Goal: Task Accomplishment & Management: Complete application form

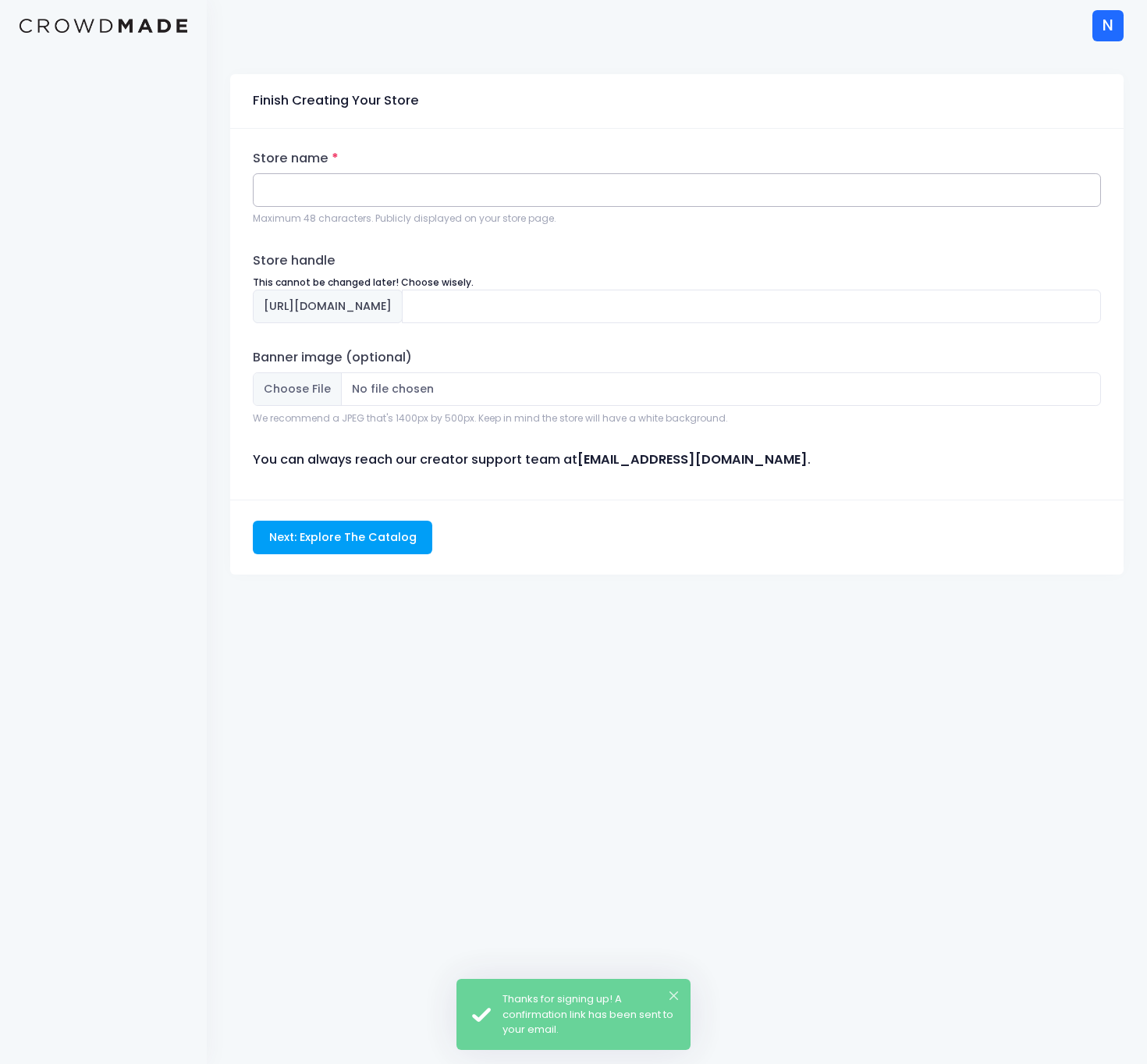
click at [389, 196] on input "Store name" at bounding box center [677, 190] width 848 height 34
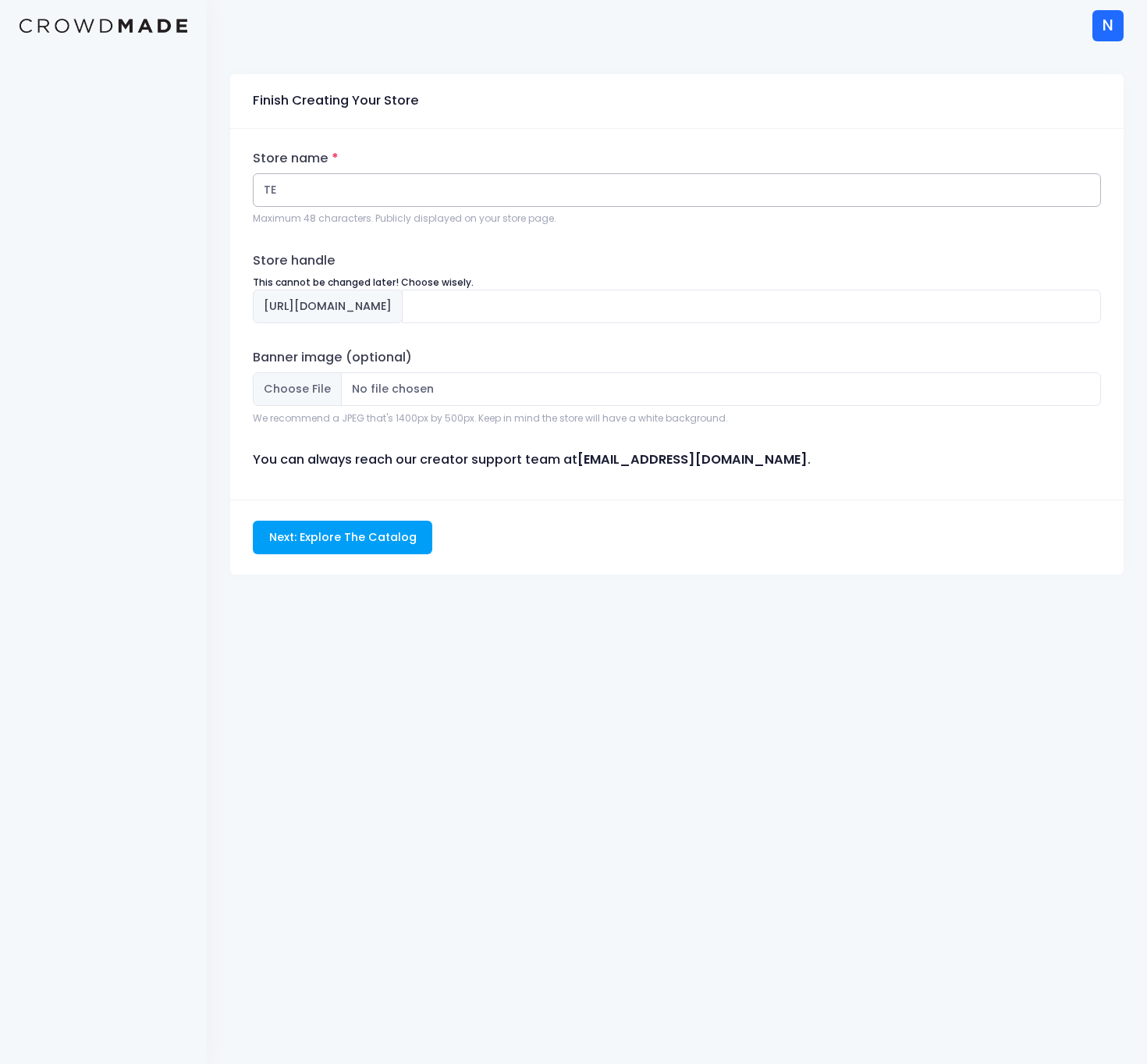
type input "T"
type input "A"
type input "Test"
click at [522, 309] on input "test" at bounding box center [751, 306] width 699 height 34
click at [552, 304] on input "test" at bounding box center [751, 306] width 699 height 34
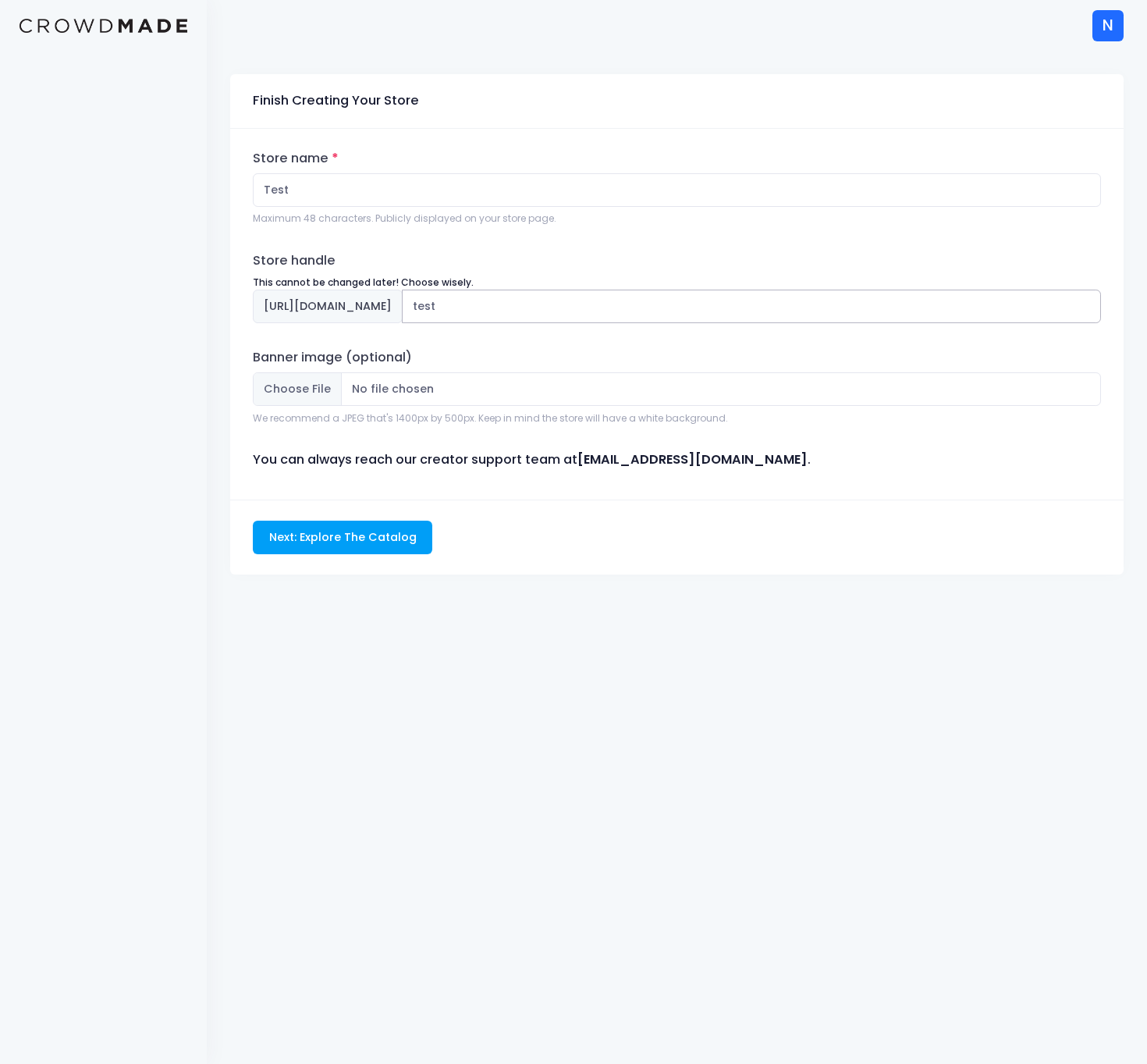
click at [552, 304] on input "test" at bounding box center [751, 306] width 699 height 34
type input "kai"
click at [603, 249] on div "Store name Test Maximum 48 characters. Publicly displayed on your store page. S…" at bounding box center [676, 314] width 893 height 371
click at [350, 530] on input "Next: Explore The Catalog" at bounding box center [342, 538] width 179 height 34
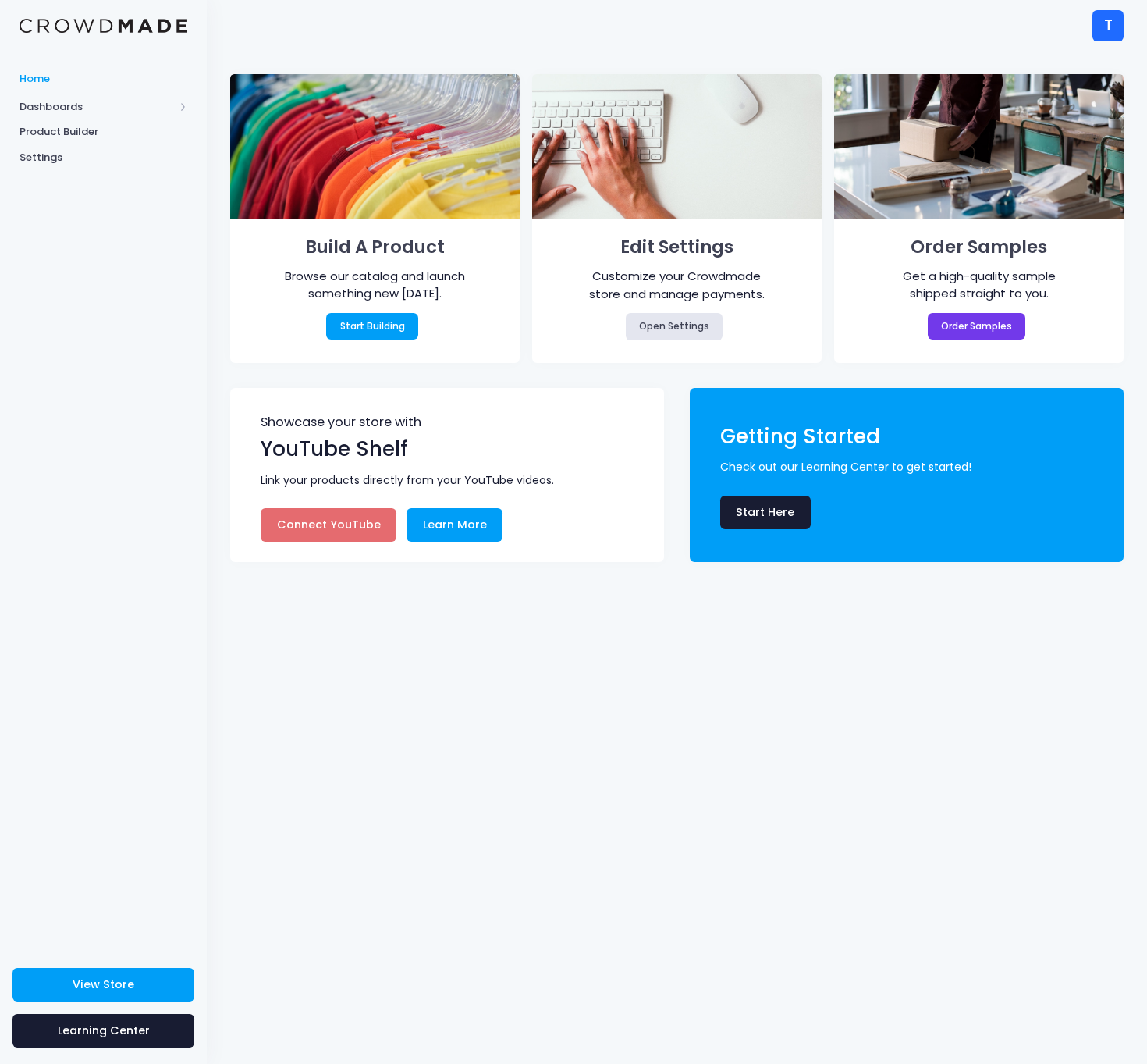
click at [1115, 22] on div "T" at bounding box center [1107, 25] width 31 height 31
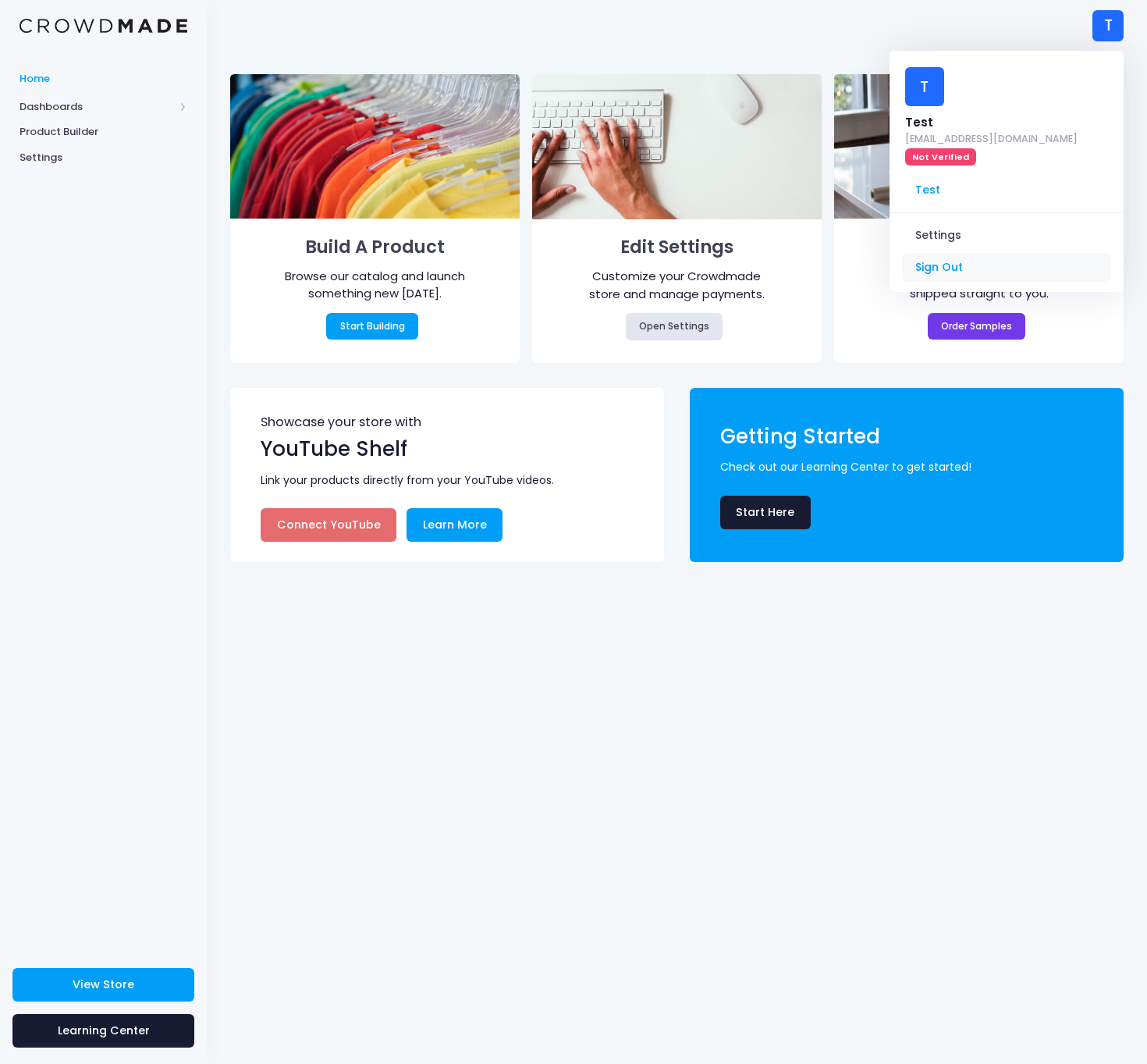
click at [939, 253] on link "Sign Out" at bounding box center [1007, 267] width 209 height 29
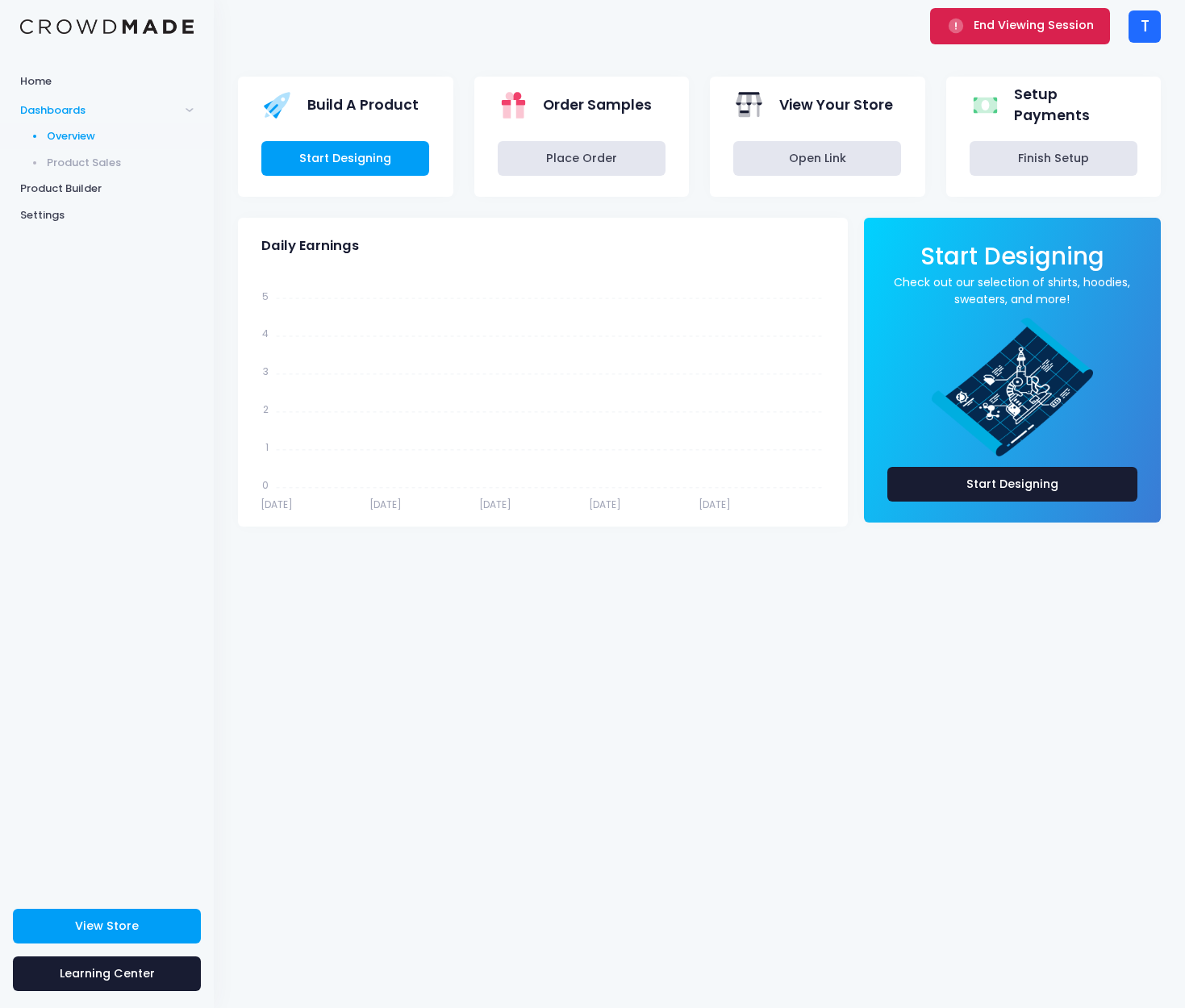
click at [987, 39] on button "End Viewing Session" at bounding box center [1020, 26] width 180 height 36
click at [1153, 28] on div "T" at bounding box center [1144, 26] width 32 height 32
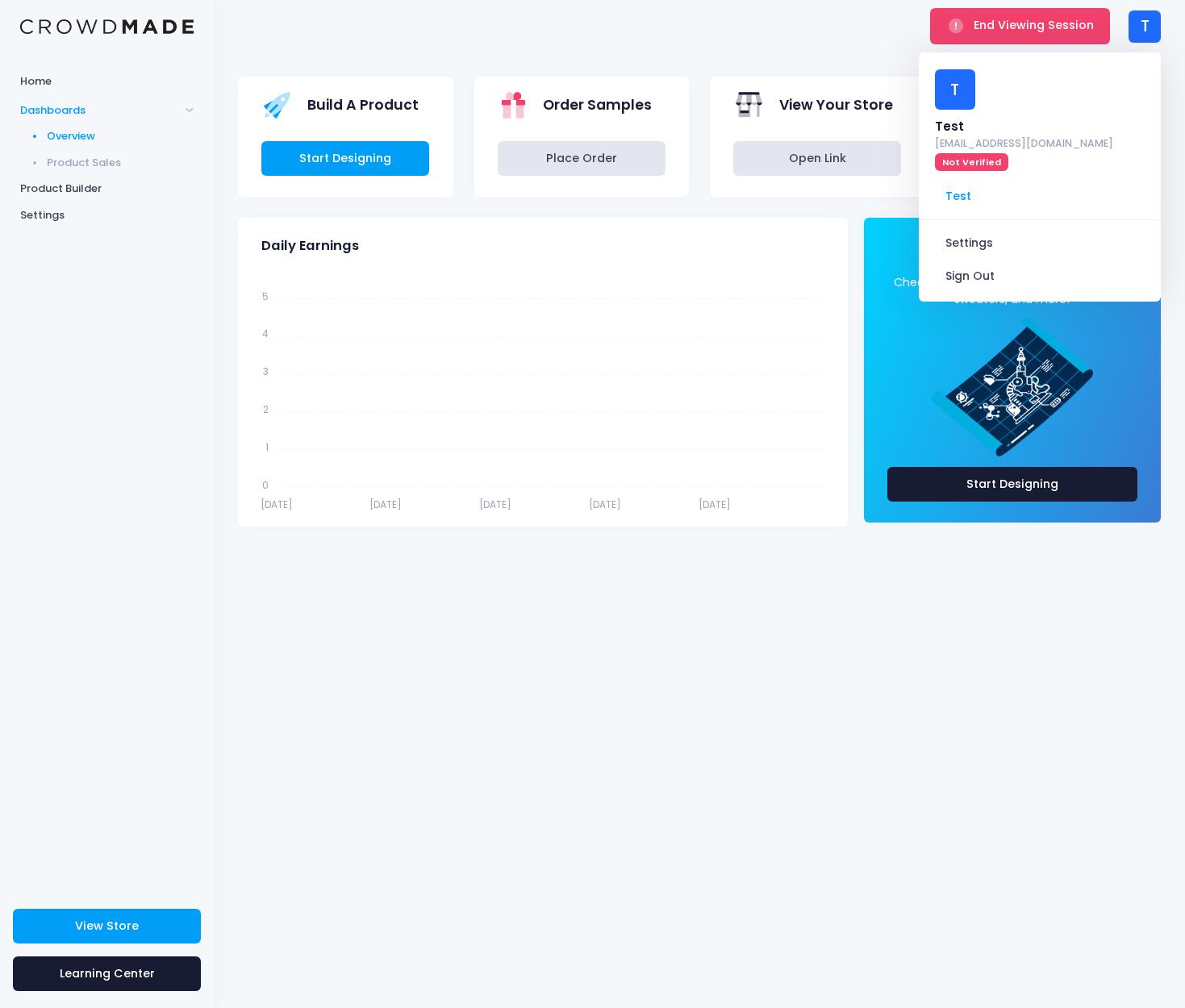
click at [726, 535] on div "Daily Earnings Dec 31 Dec 31 Dec 31 Dec 31 Dec 31 Dec 31 Dec 31 Dec 31 Dec 31 D…" at bounding box center [543, 382] width 626 height 330
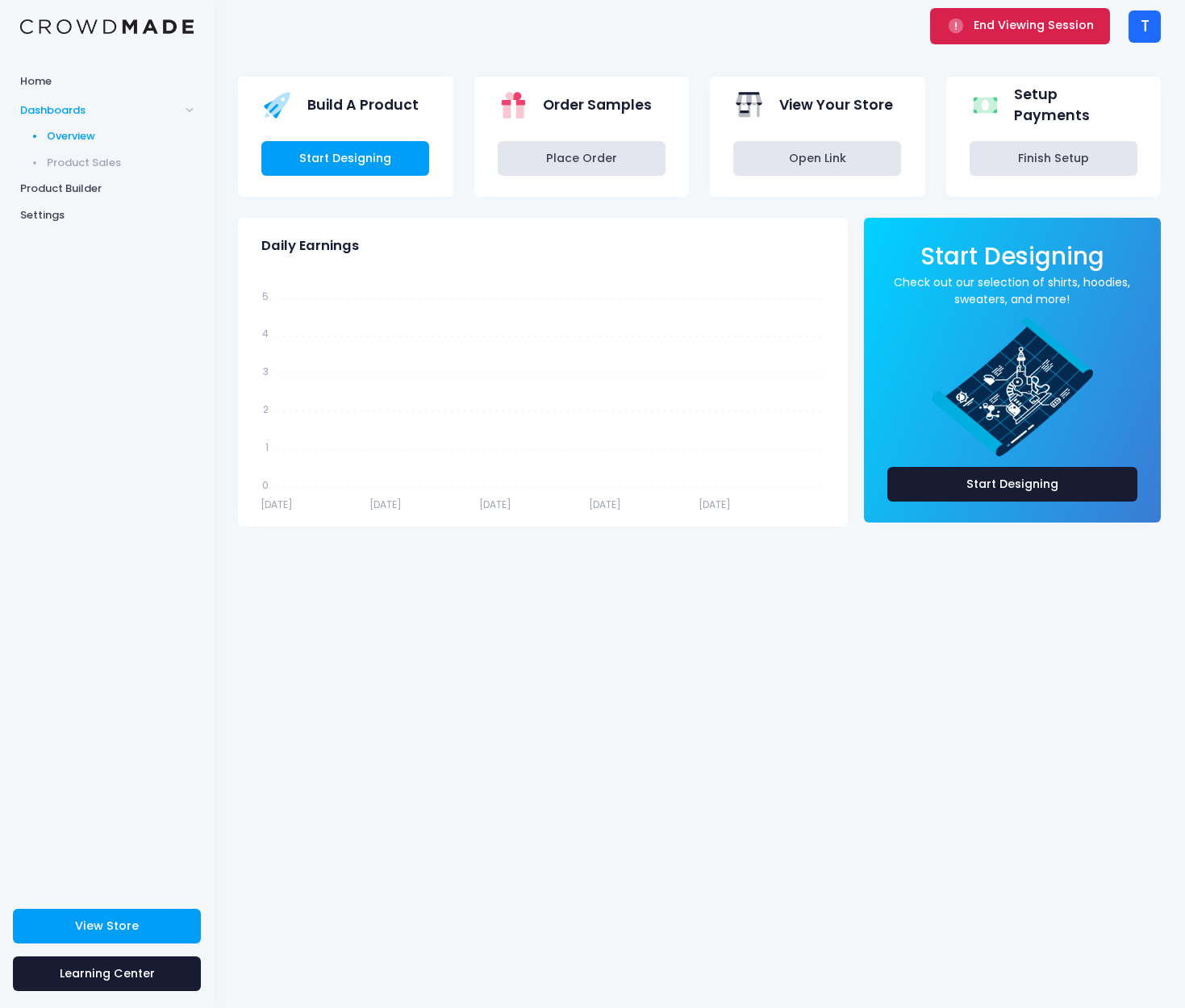
click at [1001, 24] on span "End Viewing Session" at bounding box center [1034, 25] width 120 height 17
click at [1156, 33] on div "T" at bounding box center [1144, 26] width 32 height 32
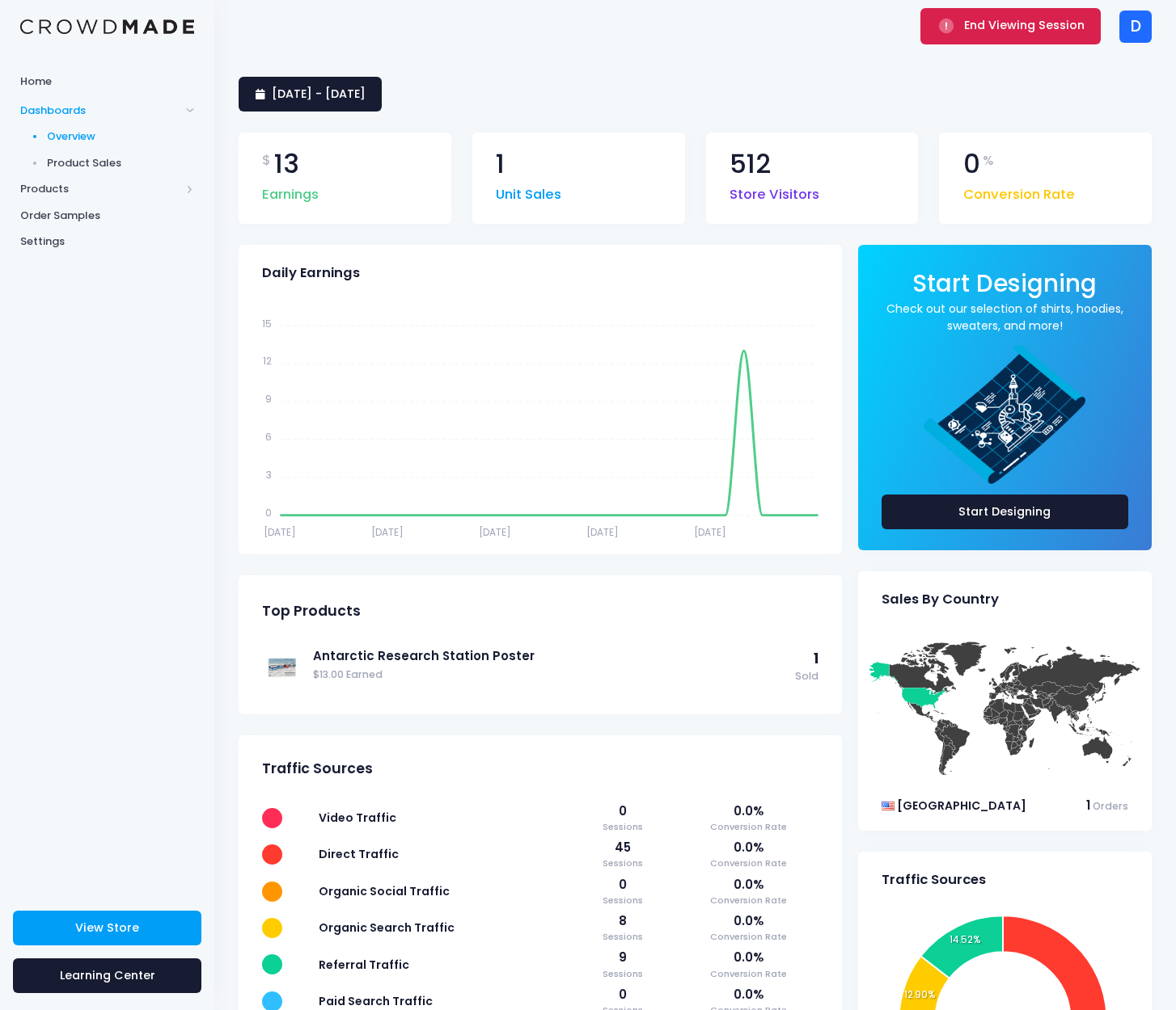
click at [943, 36] on button "End Viewing Session" at bounding box center [1010, 26] width 180 height 36
